Goal: Transaction & Acquisition: Download file/media

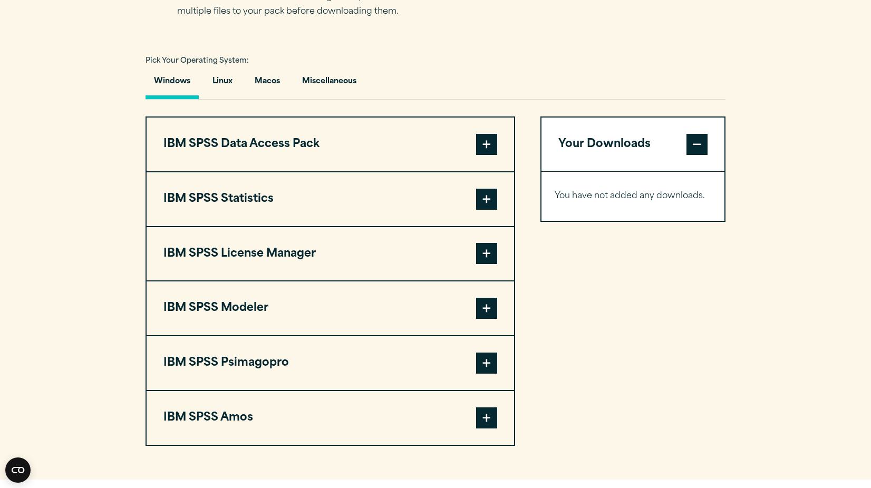
scroll to position [738, 0]
click at [481, 194] on span at bounding box center [486, 198] width 21 height 21
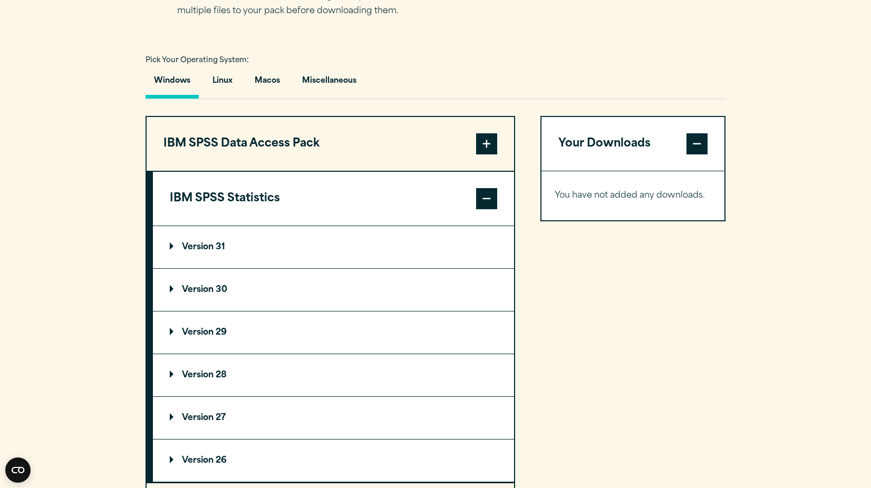
click at [209, 244] on p "Version 31" at bounding box center [197, 247] width 55 height 8
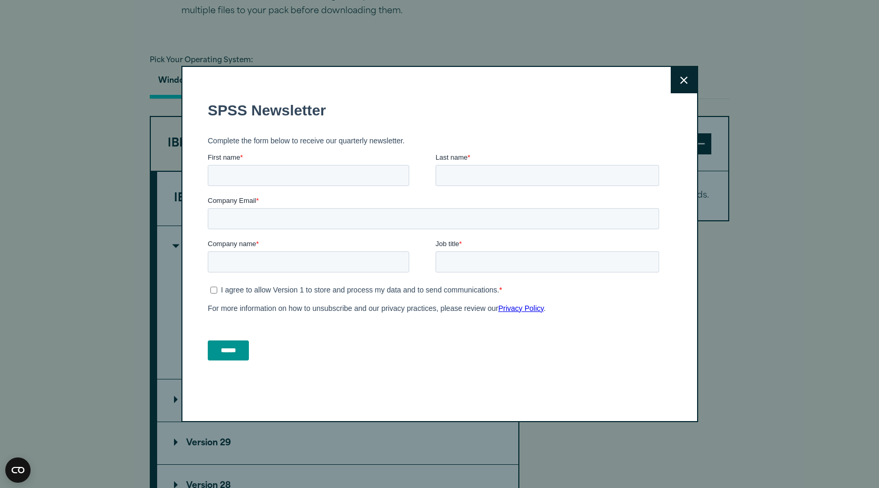
click at [683, 82] on icon at bounding box center [683, 80] width 7 height 8
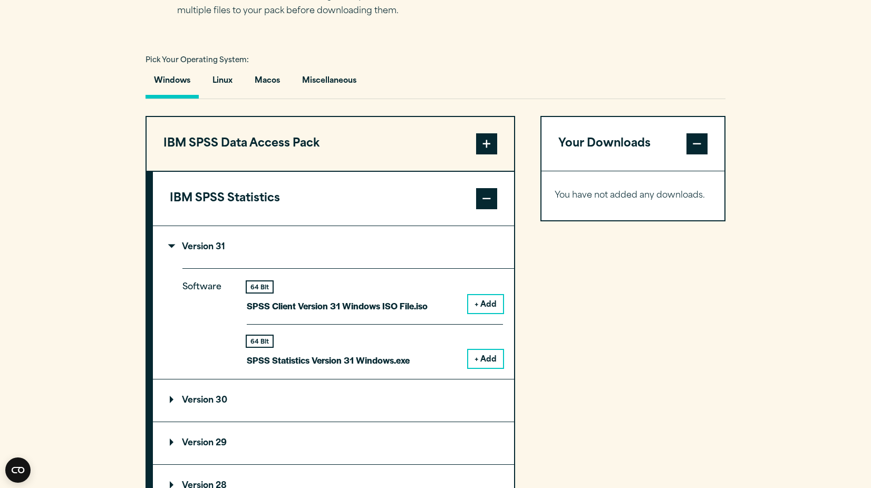
drag, startPoint x: 482, startPoint y: 308, endPoint x: 446, endPoint y: 333, distance: 43.7
click at [446, 333] on div "64 Bit SPSS Client Version 31 Windows ISO File.iso + Add 64 Bit SPSS Statistics…" at bounding box center [375, 325] width 256 height 86
click at [485, 363] on button "+ Add" at bounding box center [485, 359] width 35 height 18
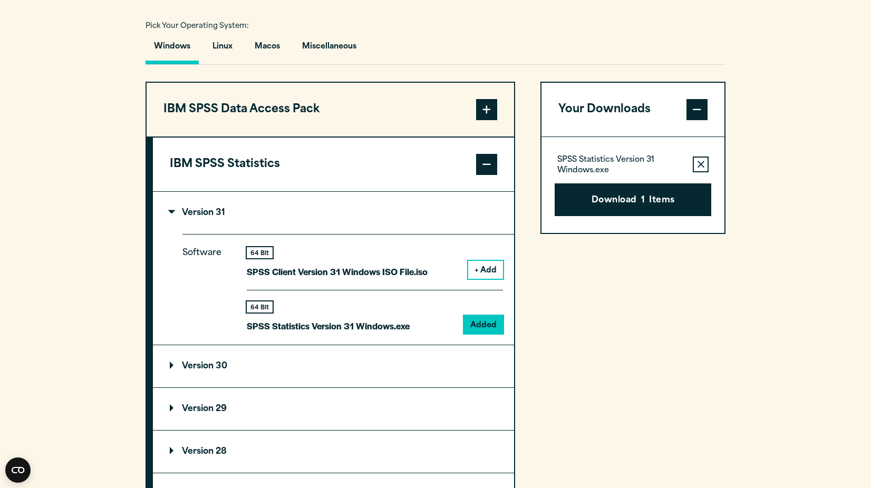
scroll to position [791, 0]
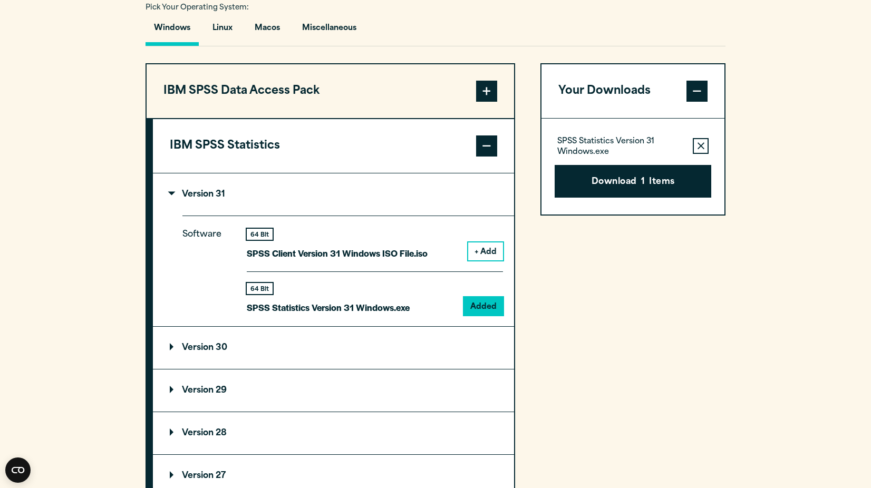
click at [190, 346] on p "Version 30" at bounding box center [198, 348] width 57 height 8
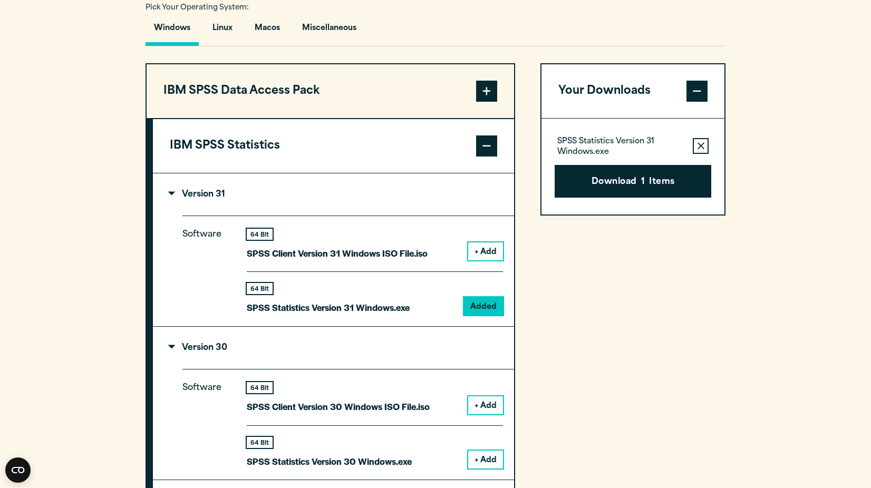
click at [486, 461] on button "+ Add" at bounding box center [485, 460] width 35 height 18
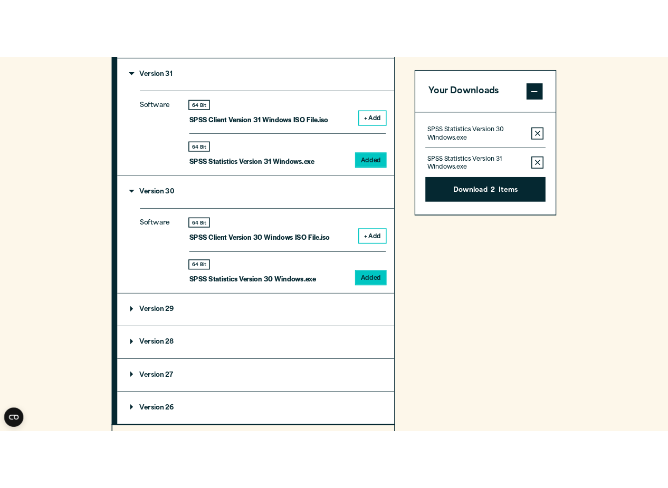
scroll to position [1002, 0]
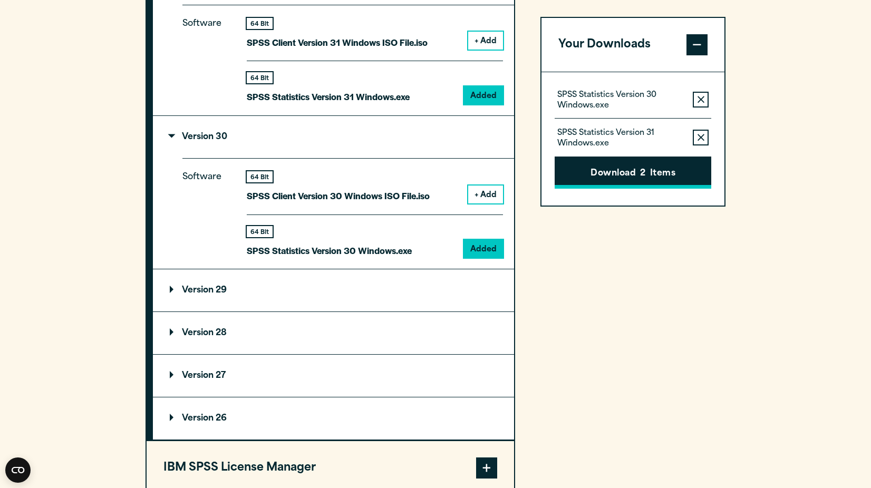
click at [640, 171] on span "2" at bounding box center [642, 174] width 5 height 14
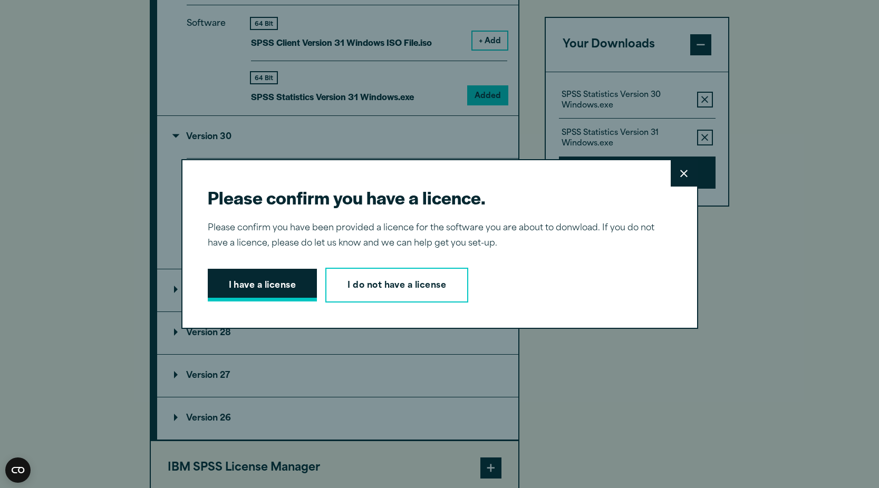
click at [303, 282] on button "I have a license" at bounding box center [263, 285] width 110 height 33
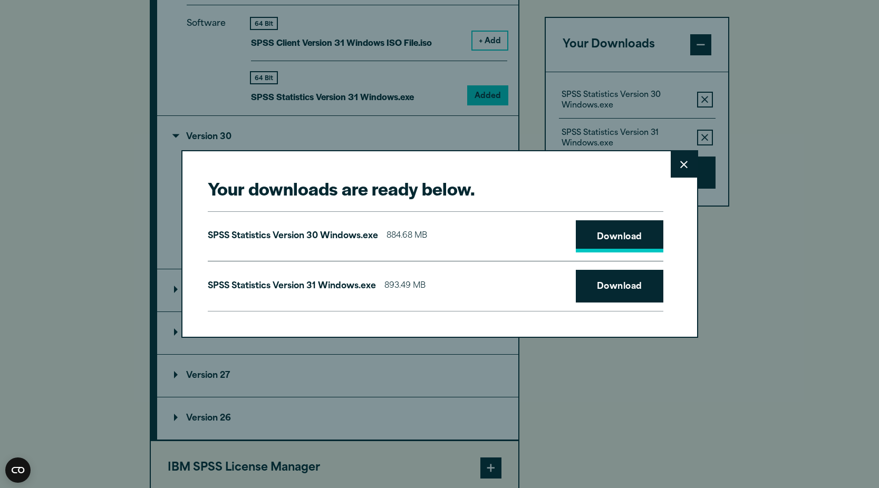
click at [613, 230] on link "Download" at bounding box center [620, 236] width 88 height 33
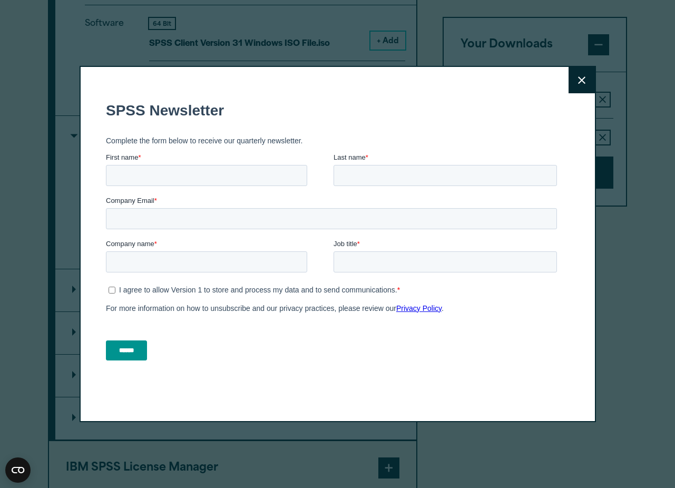
click at [581, 75] on button "Close" at bounding box center [582, 80] width 26 height 26
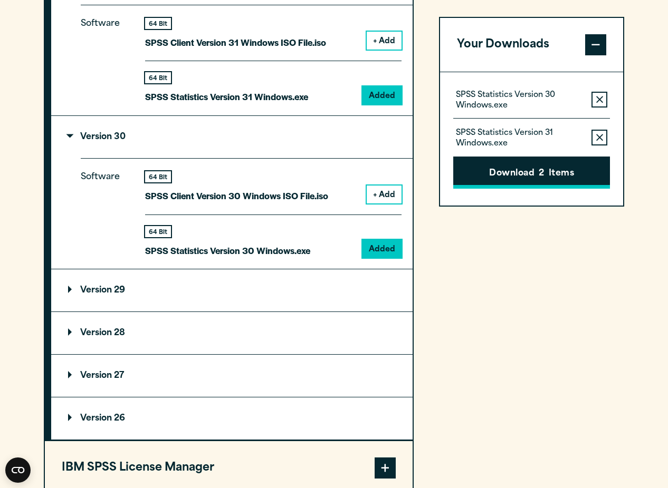
click at [545, 170] on button "Download 2 Items" at bounding box center [531, 173] width 157 height 33
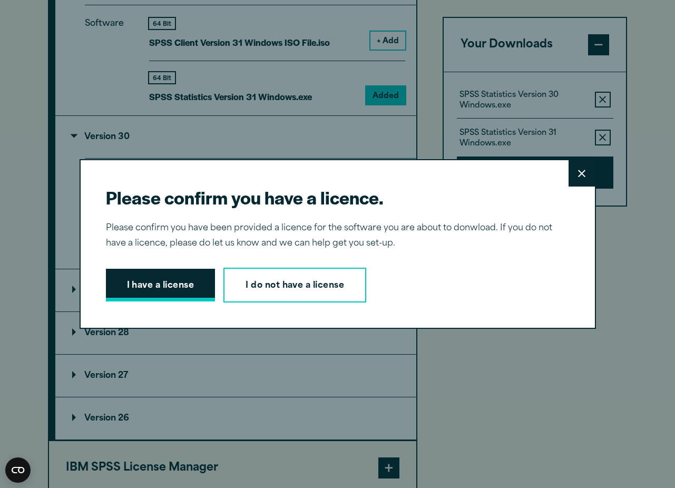
click at [162, 289] on button "I have a license" at bounding box center [161, 285] width 110 height 33
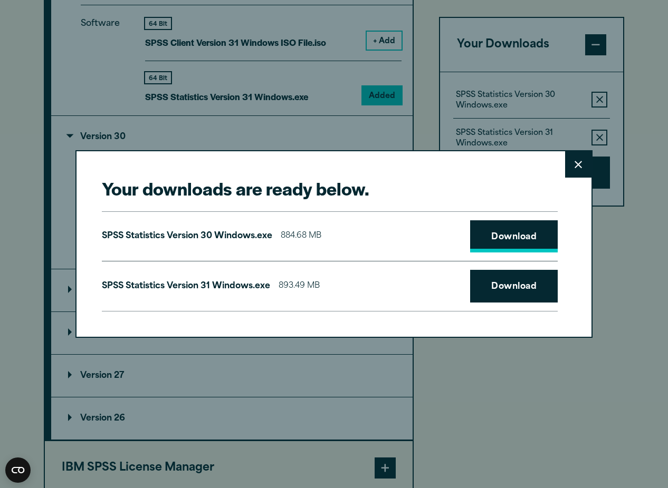
click at [490, 240] on link "Download" at bounding box center [514, 236] width 88 height 33
click at [520, 284] on link "Download" at bounding box center [514, 286] width 88 height 33
click at [577, 162] on icon at bounding box center [577, 165] width 7 height 8
